Goal: Find specific page/section: Find specific page/section

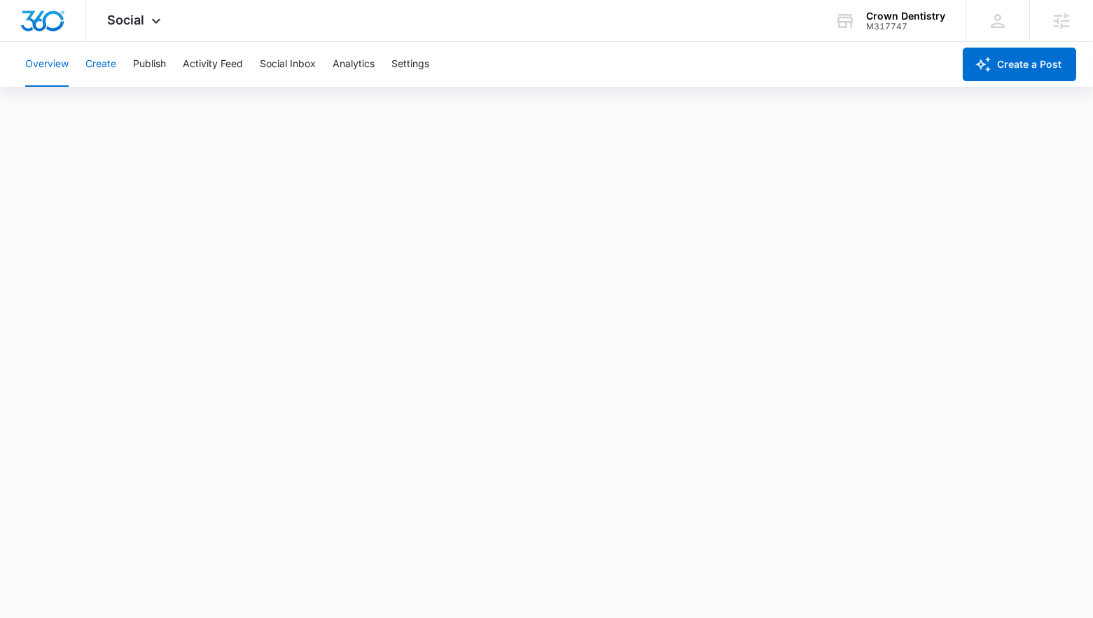
click at [106, 67] on button "Create" at bounding box center [100, 64] width 31 height 45
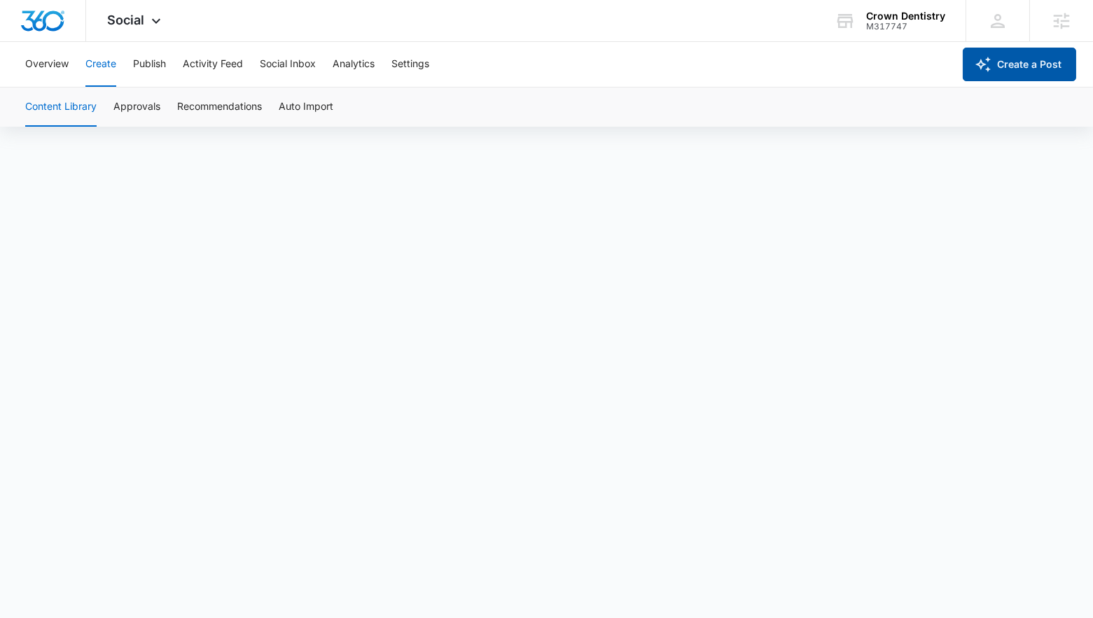
click at [1003, 67] on button "Create a Post" at bounding box center [1019, 65] width 113 height 34
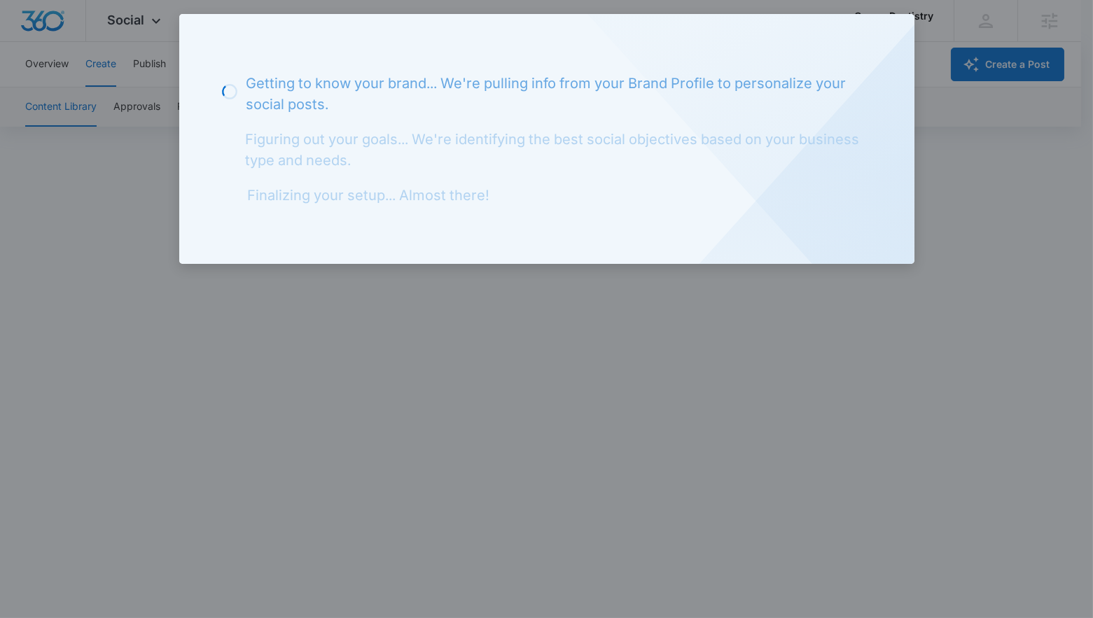
click at [175, 342] on div at bounding box center [546, 309] width 1093 height 618
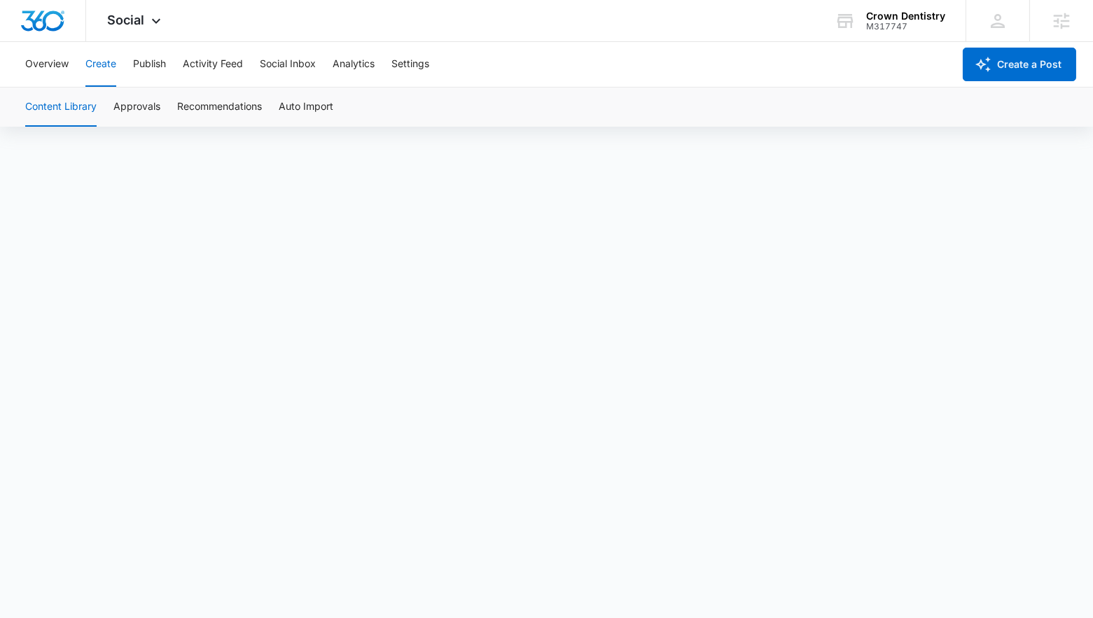
scroll to position [10, 0]
click at [128, 113] on button "Approvals" at bounding box center [136, 107] width 47 height 39
click at [134, 69] on button "Publish" at bounding box center [149, 64] width 33 height 45
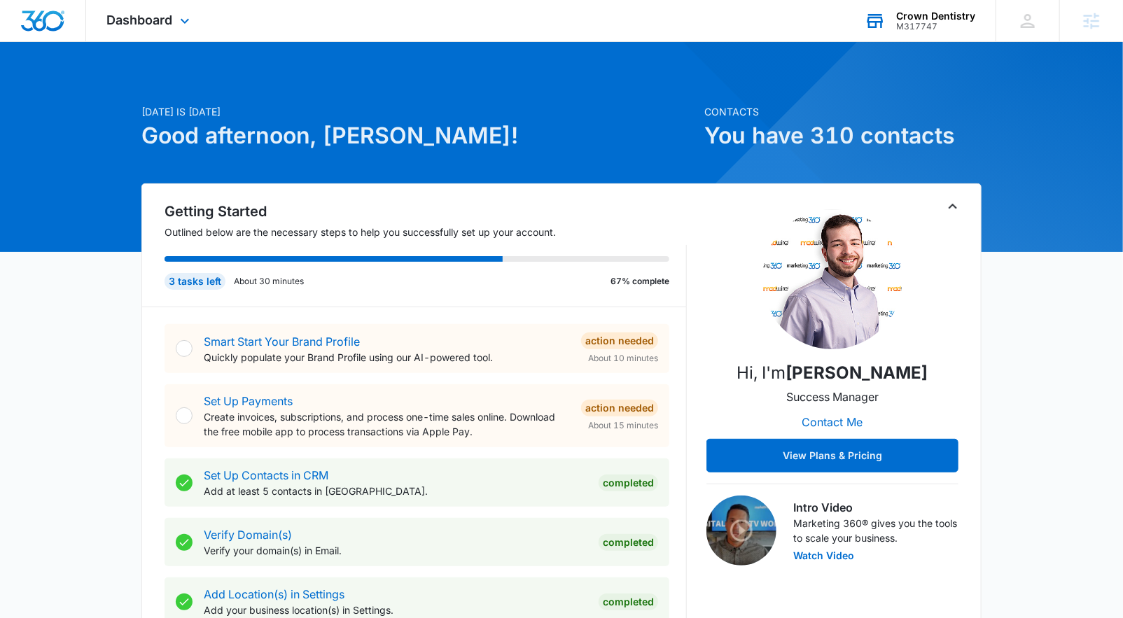
click at [926, 18] on div "Crown Dentistry" at bounding box center [935, 16] width 79 height 11
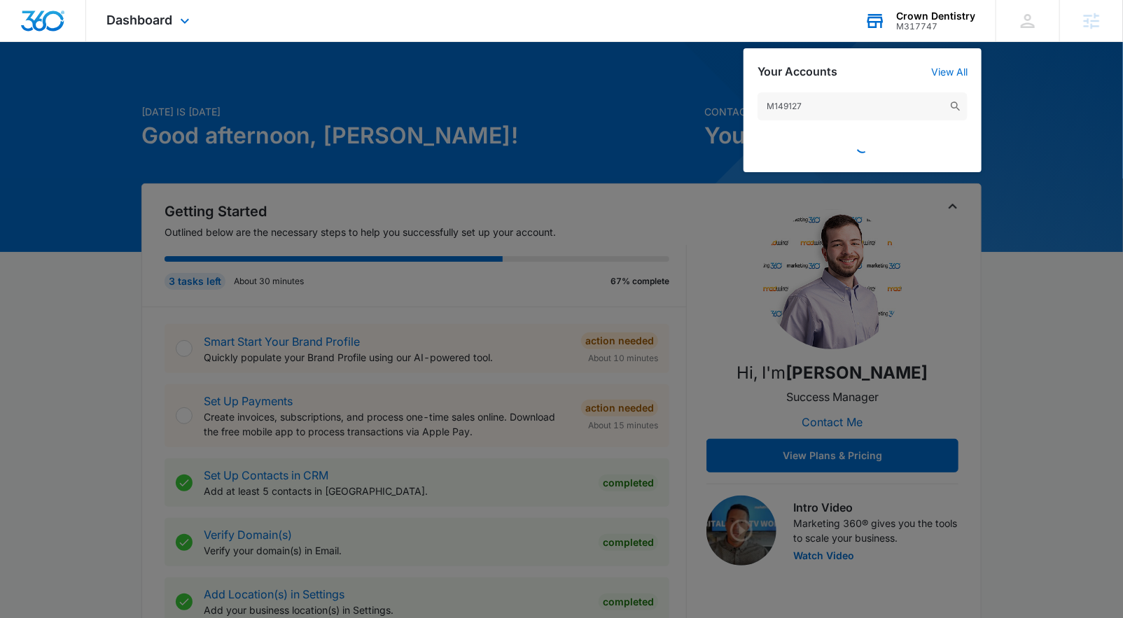
click at [814, 106] on input "M149127" at bounding box center [862, 106] width 210 height 28
click at [813, 106] on input "M149127" at bounding box center [862, 106] width 210 height 28
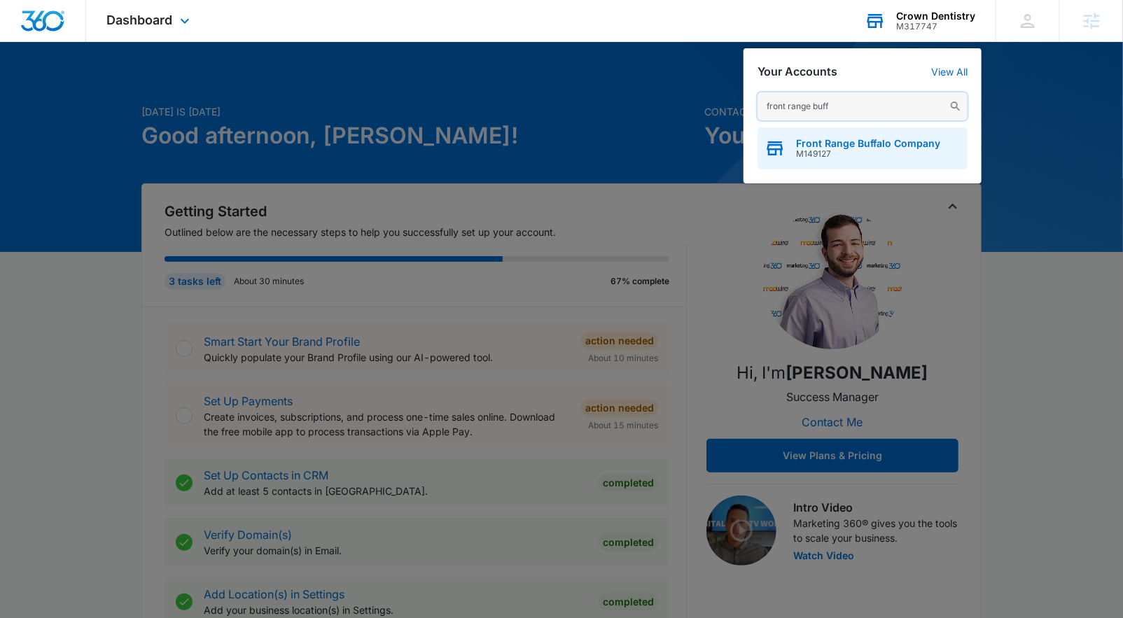
type input "front range buff"
click at [893, 139] on span "Front Range Buffalo Company" at bounding box center [868, 143] width 144 height 11
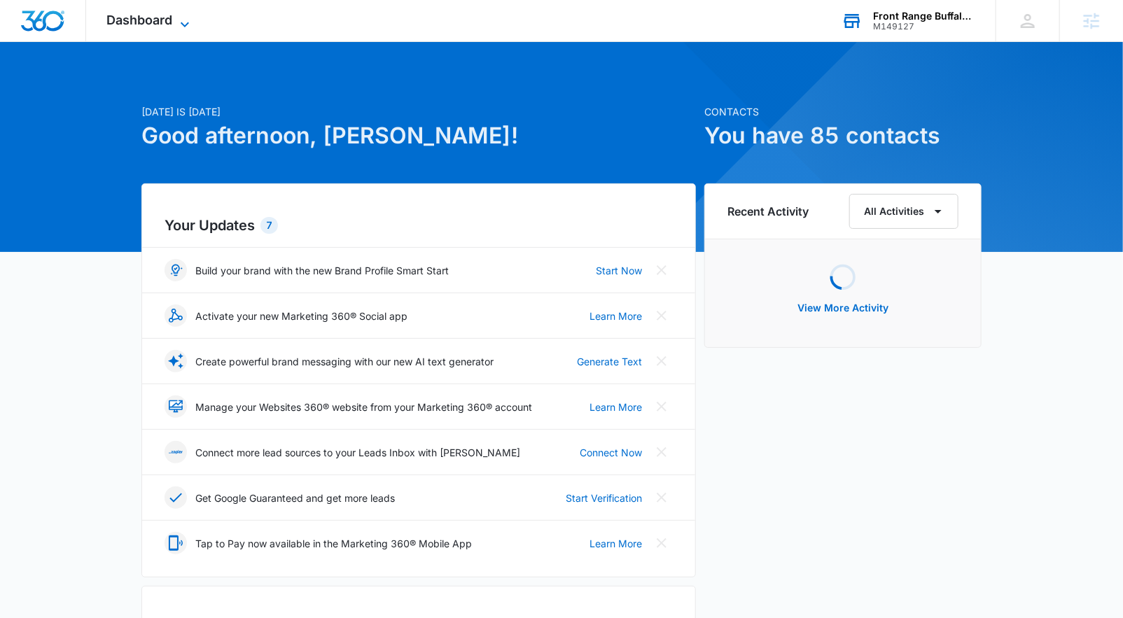
click at [120, 21] on span "Dashboard" at bounding box center [140, 20] width 66 height 15
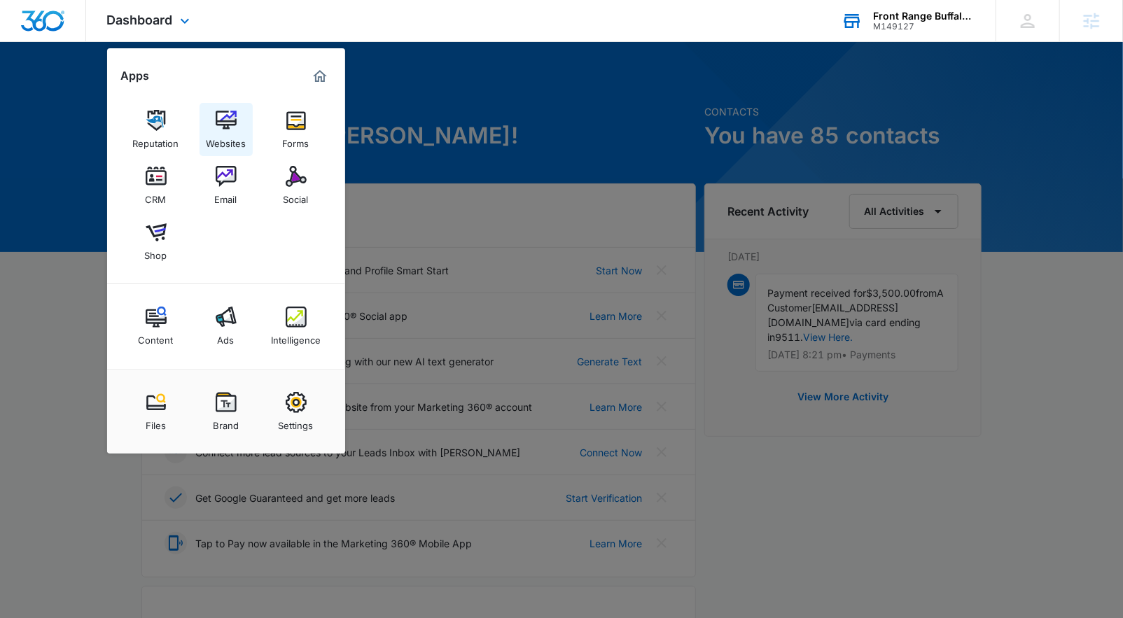
click at [230, 141] on div "Websites" at bounding box center [226, 140] width 40 height 18
